Goal: Task Accomplishment & Management: Complete application form

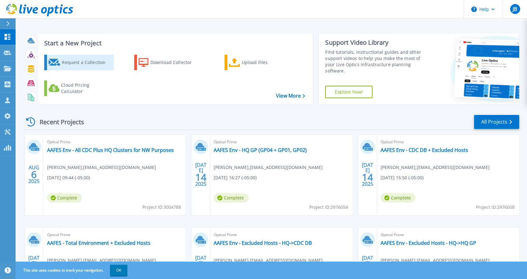
click at [105, 63] on div "Request a Collection" at bounding box center [87, 62] width 50 height 12
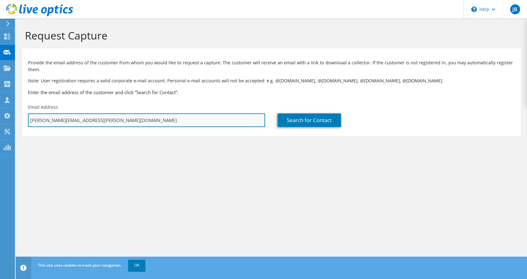
click at [218, 120] on input "[PERSON_NAME][EMAIL_ADDRESS][PERSON_NAME][DOMAIN_NAME]" at bounding box center [146, 121] width 237 height 14
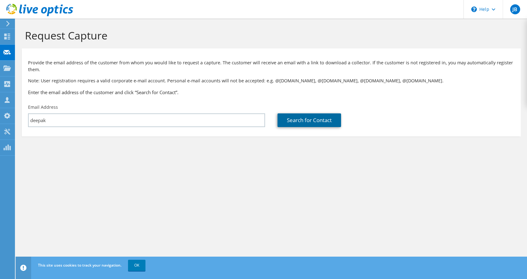
click at [304, 116] on link "Search for Contact" at bounding box center [308, 121] width 63 height 14
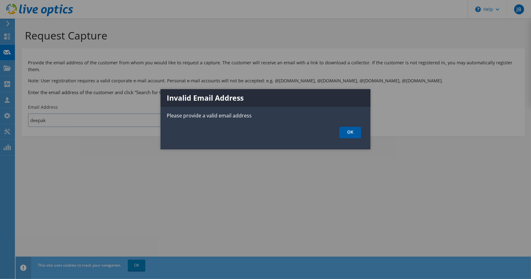
click at [349, 135] on link "OK" at bounding box center [351, 133] width 22 height 12
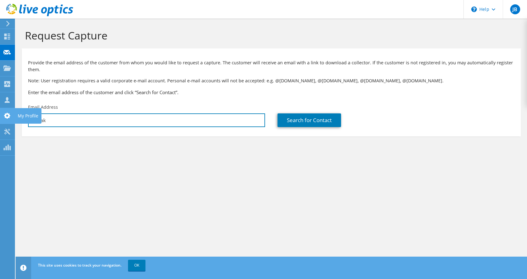
drag, startPoint x: 180, startPoint y: 116, endPoint x: 0, endPoint y: 115, distance: 179.6
click at [0, 115] on div "JB Channel Partner Jason Bixler jason.bixler@ahead.com Ahead My Profile Log Out…" at bounding box center [263, 139] width 527 height 279
click at [58, 120] on input "deepak" at bounding box center [146, 121] width 237 height 14
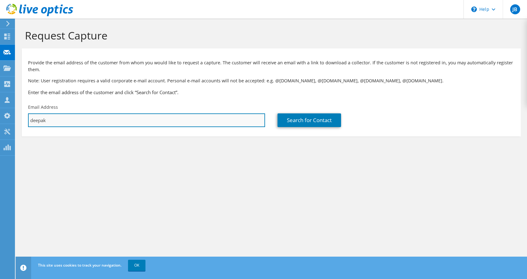
paste input "US Bank - Credit Card Statement - 10-15-2024"
paste input ".mathew@dimensional.com"
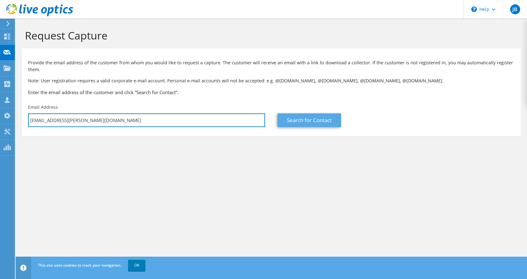
type input "deepak.mathew@dimensional.com"
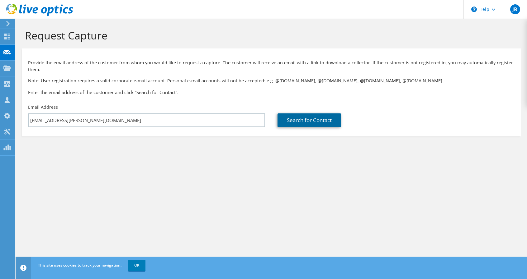
click at [291, 119] on link "Search for Contact" at bounding box center [308, 121] width 63 height 14
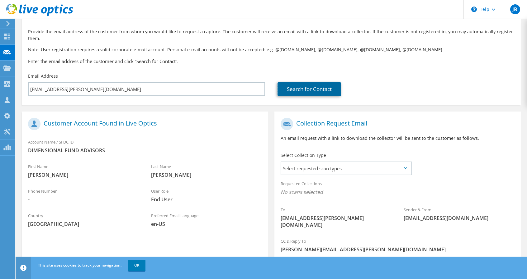
scroll to position [62, 0]
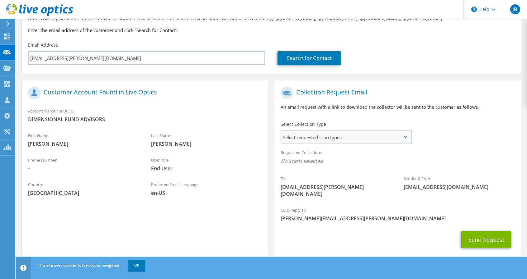
click at [320, 135] on span "Select requested scan types" at bounding box center [346, 137] width 130 height 12
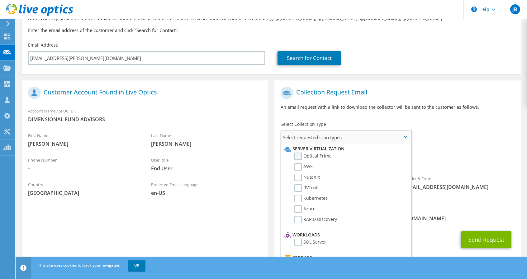
click at [324, 157] on label "Optical Prime" at bounding box center [312, 156] width 37 height 7
click at [0, 0] on input "Optical Prime" at bounding box center [0, 0] width 0 height 0
click at [448, 154] on div "Requested Collections No scans selected Optical Prime" at bounding box center [397, 158] width 246 height 25
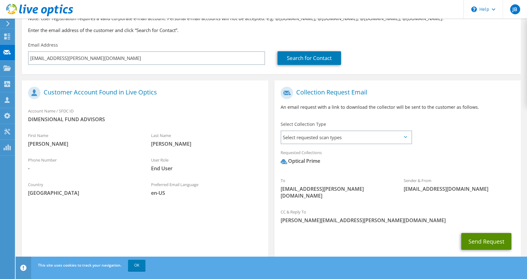
click at [473, 233] on button "Send Request" at bounding box center [486, 241] width 50 height 17
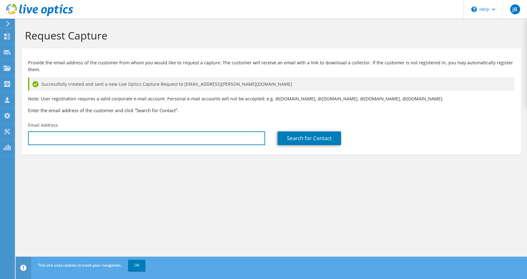
type input "[PERSON_NAME][EMAIL_ADDRESS][PERSON_NAME][DOMAIN_NAME]"
